Goal: Navigation & Orientation: Find specific page/section

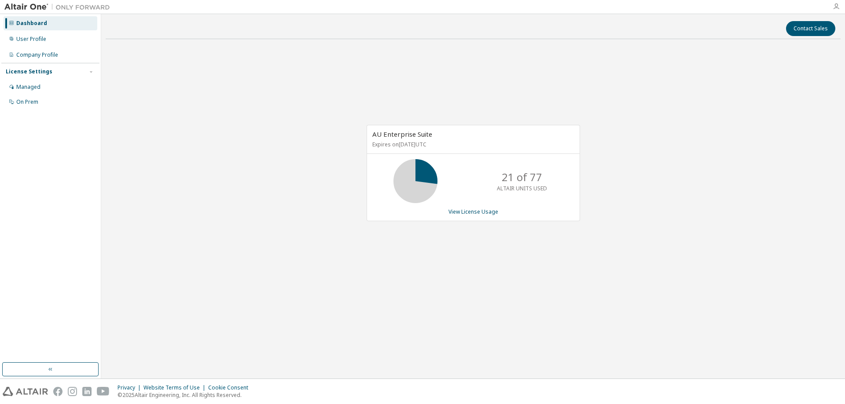
click at [838, 10] on div at bounding box center [836, 6] width 18 height 7
click at [838, 10] on icon "button" at bounding box center [835, 6] width 7 height 7
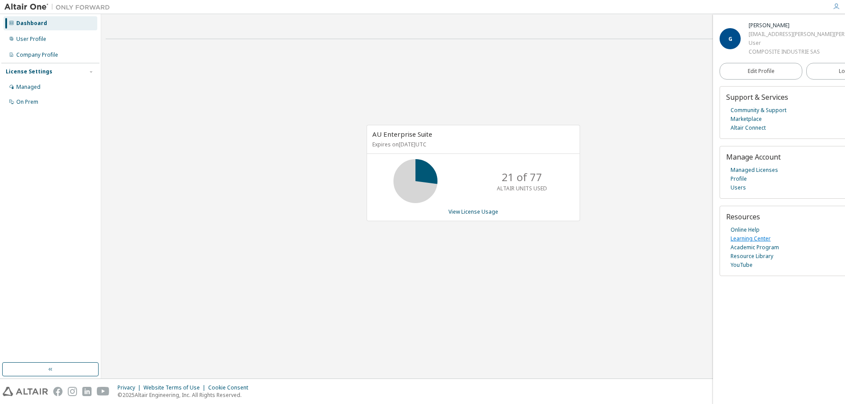
click at [752, 241] on link "Learning Center" at bounding box center [750, 238] width 40 height 9
